Goal: Find specific page/section

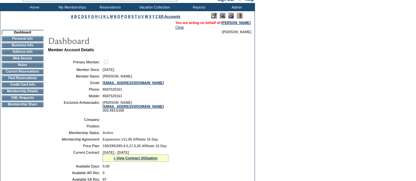
scroll to position [33, 0]
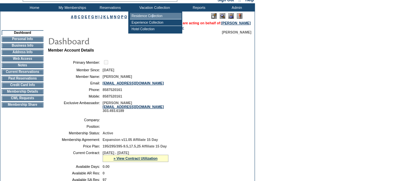
click at [154, 14] on td "Residence Collection" at bounding box center [156, 16] width 52 height 7
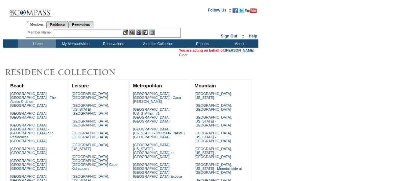
click at [236, 51] on link "[PERSON_NAME]" at bounding box center [239, 50] width 29 height 4
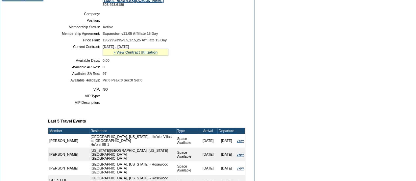
scroll to position [230, 0]
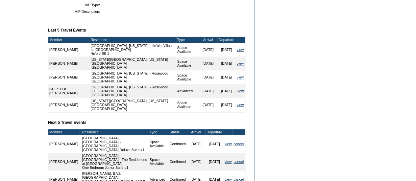
click at [336, 159] on form "Follow Us ::" at bounding box center [208, 19] width 416 height 498
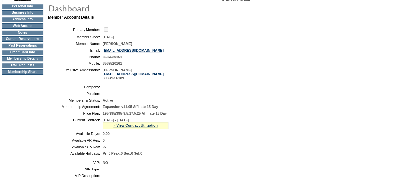
scroll to position [0, 0]
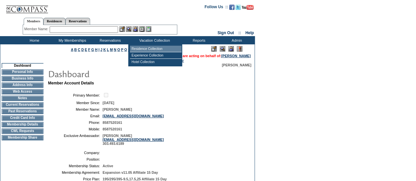
click at [152, 48] on td "Residence Collection" at bounding box center [156, 49] width 52 height 7
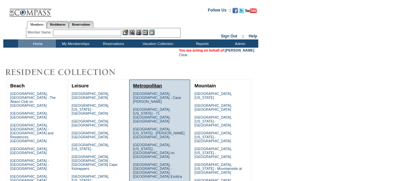
scroll to position [166, 0]
